Goal: Information Seeking & Learning: Understand process/instructions

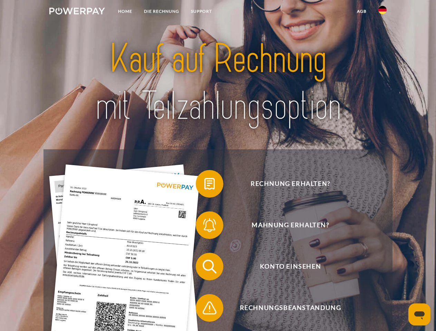
click at [77, 12] on img at bounding box center [77, 11] width 56 height 7
click at [382, 12] on img at bounding box center [382, 10] width 8 height 8
click at [361, 11] on link "agb" at bounding box center [361, 11] width 21 height 12
click at [204, 185] on span at bounding box center [199, 184] width 35 height 35
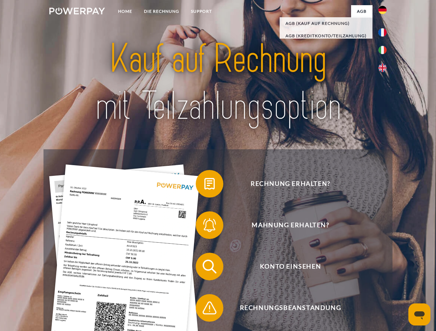
click at [204, 227] on div "Rechnung erhalten? Mahnung erhalten? Konto einsehen" at bounding box center [217, 287] width 348 height 276
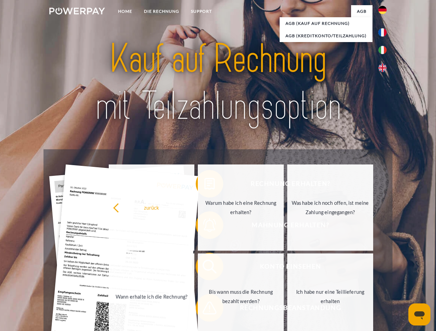
click at [204, 268] on link "Bis wann muss die Rechnung bezahlt werden?" at bounding box center [241, 297] width 86 height 86
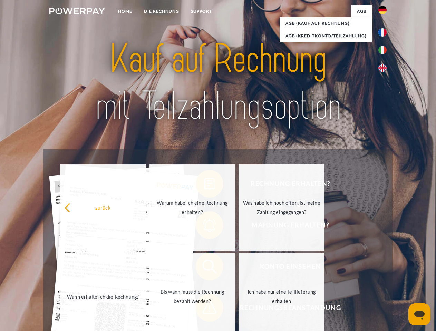
click at [204, 309] on span at bounding box center [199, 308] width 35 height 35
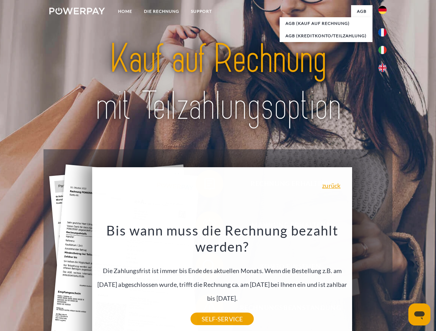
click at [419, 315] on icon "Messaging-Fenster öffnen" at bounding box center [419, 316] width 10 height 8
